Goal: Check status: Check status

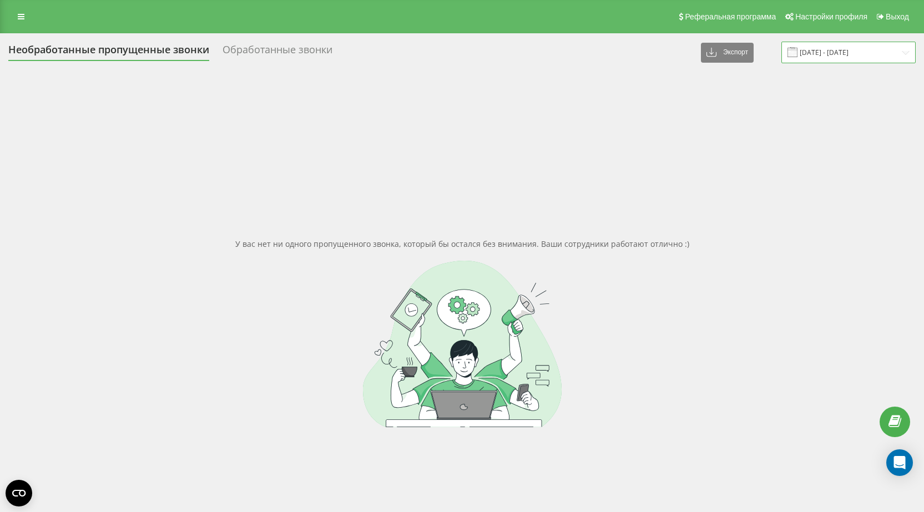
click at [826, 50] on input "[DATE] - [DATE]" at bounding box center [848, 53] width 134 height 22
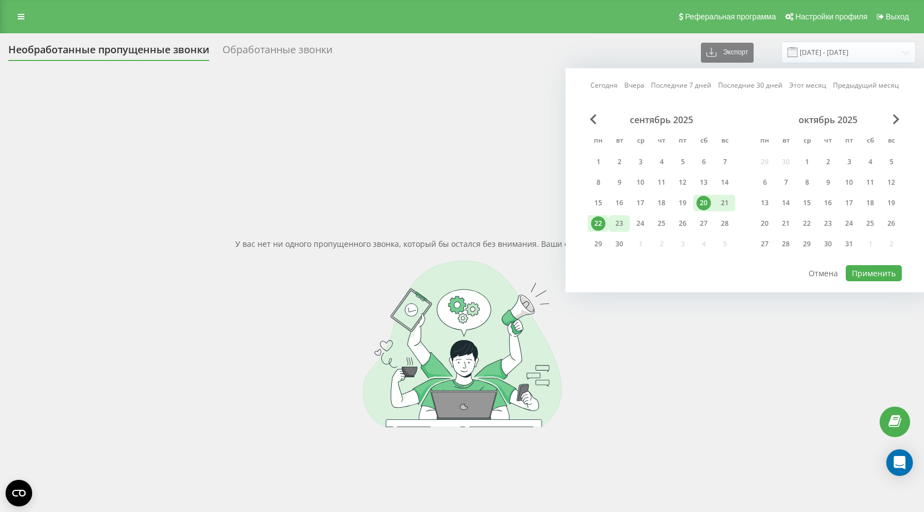
click at [617, 226] on div "23" at bounding box center [619, 223] width 14 height 14
click at [639, 225] on div "24" at bounding box center [640, 223] width 14 height 14
click at [866, 271] on button "Применить" at bounding box center [874, 273] width 56 height 16
type input "[DATE] - [DATE]"
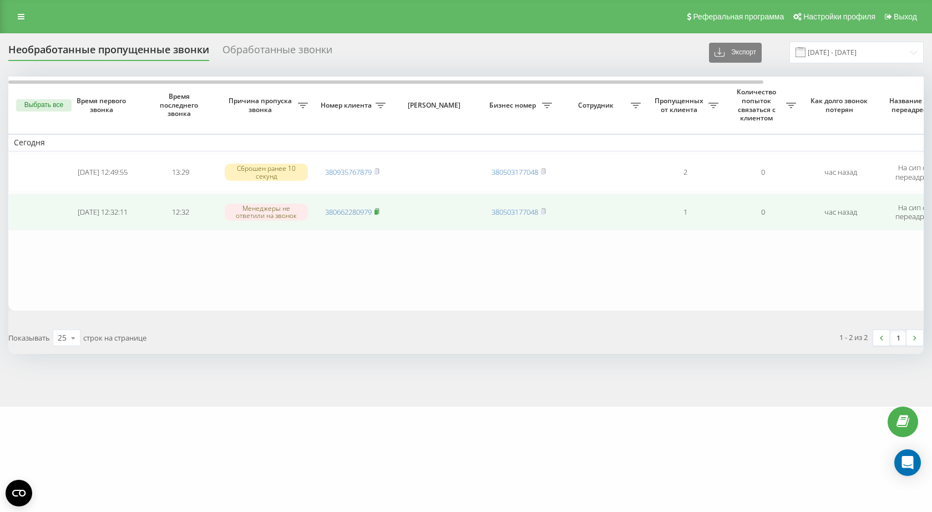
click at [376, 209] on icon at bounding box center [377, 211] width 5 height 7
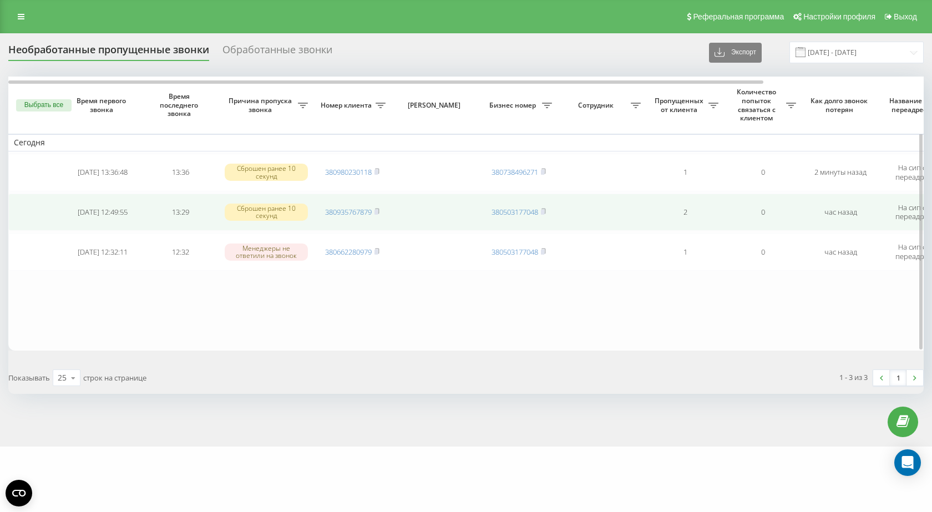
click at [381, 212] on td "380935767879" at bounding box center [353, 213] width 78 height 38
click at [380, 211] on icon at bounding box center [377, 211] width 5 height 7
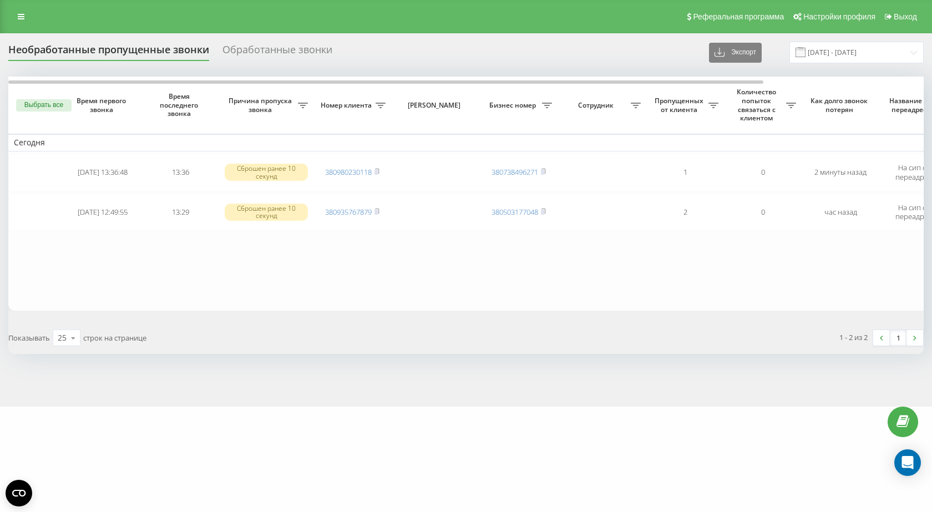
click at [254, 260] on table "Сегодня 2025-09-23 13:36:48 13:36 Сброшен ранее 10 секунд 380980230118 38073849…" at bounding box center [563, 194] width 1110 height 234
click at [279, 264] on table "Сегодня 2025-09-23 13:36:48 13:36 Сброшен ранее 10 секунд 380980230118 38073849…" at bounding box center [563, 194] width 1110 height 234
click at [237, 292] on table "Сегодня 2025-09-23 13:36:48 13:36 Сброшен ранее 10 секунд 380980230118 38073849…" at bounding box center [563, 194] width 1110 height 234
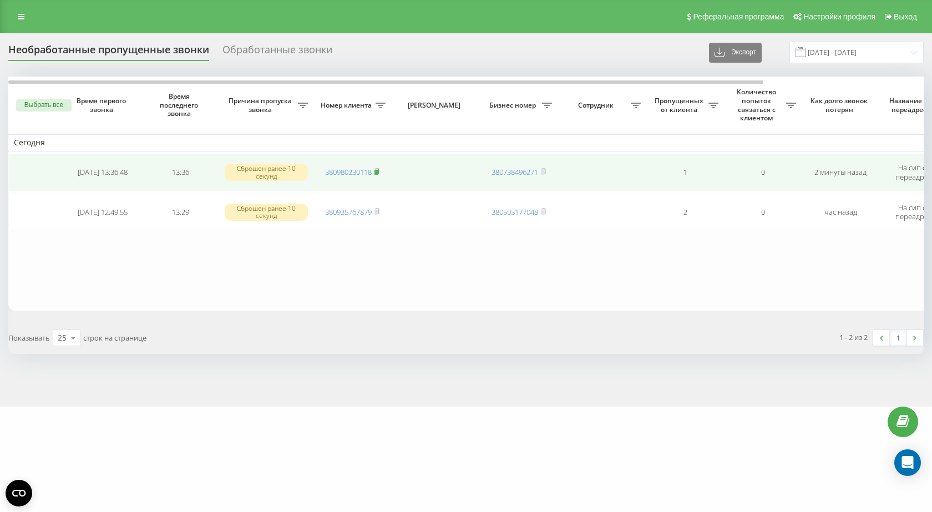
click at [379, 171] on icon at bounding box center [377, 171] width 4 height 5
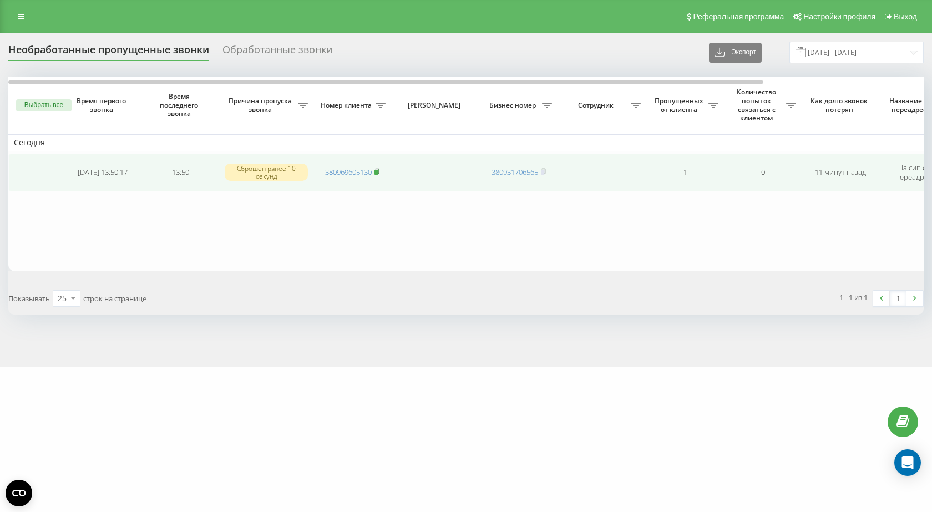
click at [377, 171] on rect at bounding box center [376, 172] width 3 height 5
